Goal: Find specific page/section: Find specific page/section

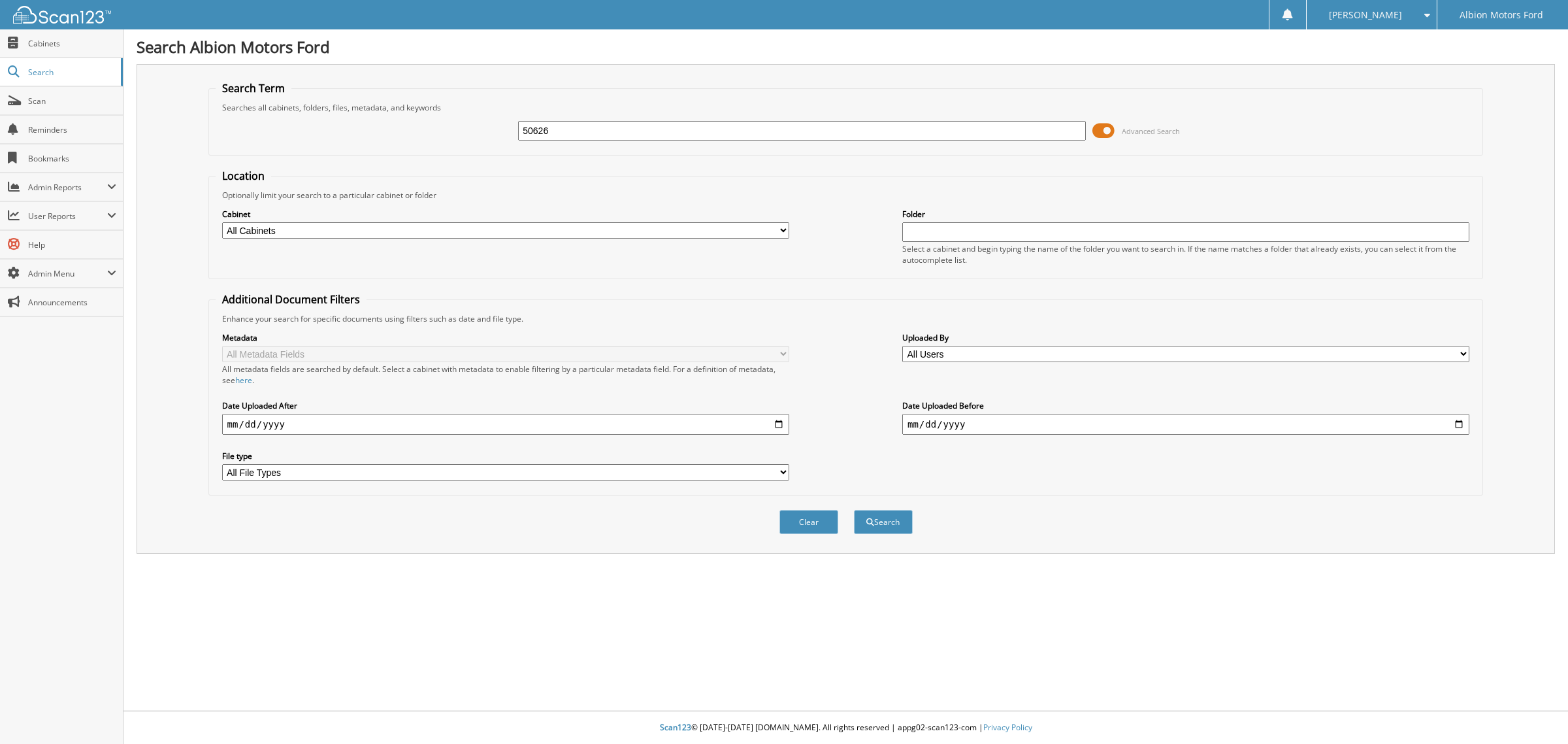
type input "50626"
click at [854, 510] on button "Search" at bounding box center [883, 522] width 59 height 24
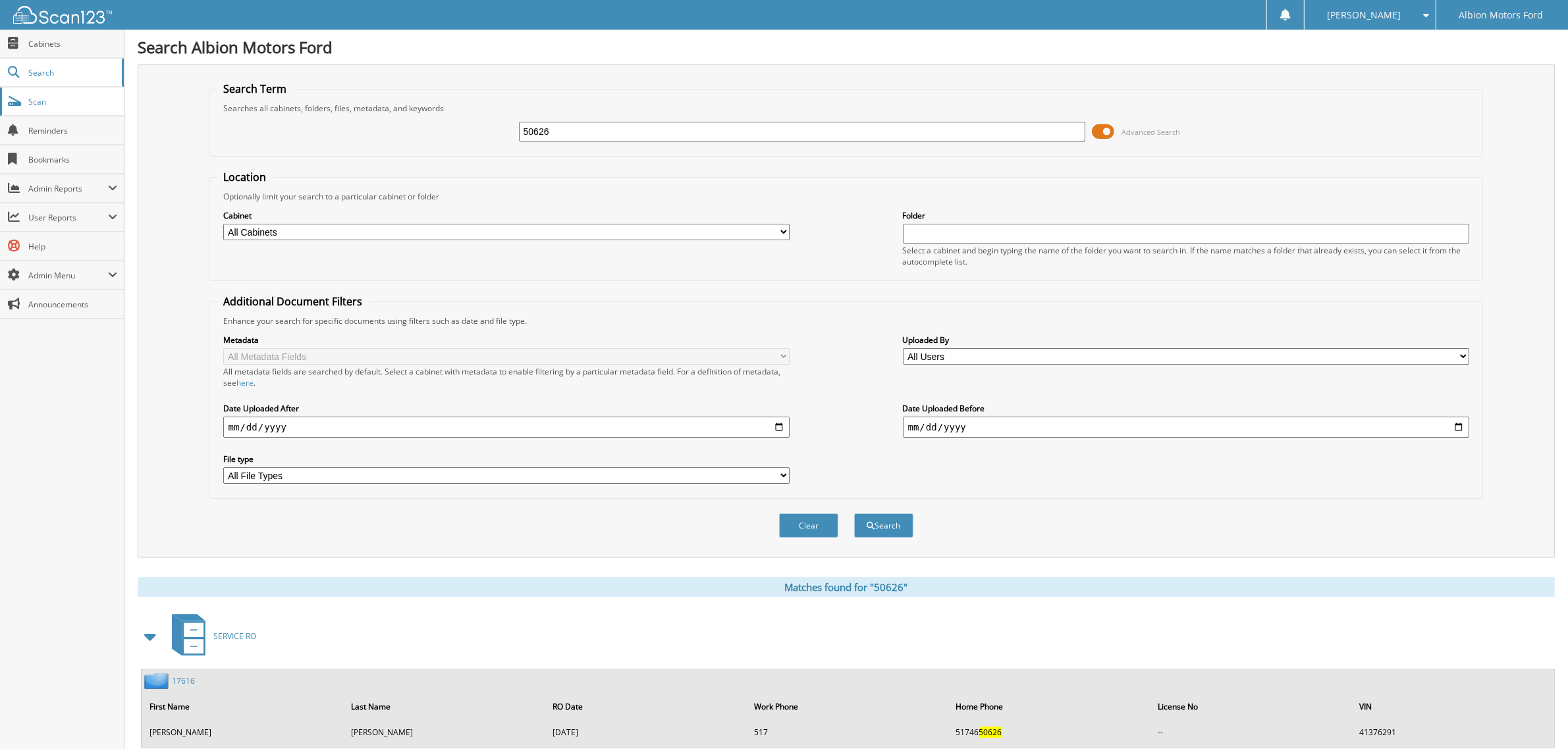
click at [39, 100] on span "Scan" at bounding box center [73, 102] width 89 height 11
